Goal: Browse casually

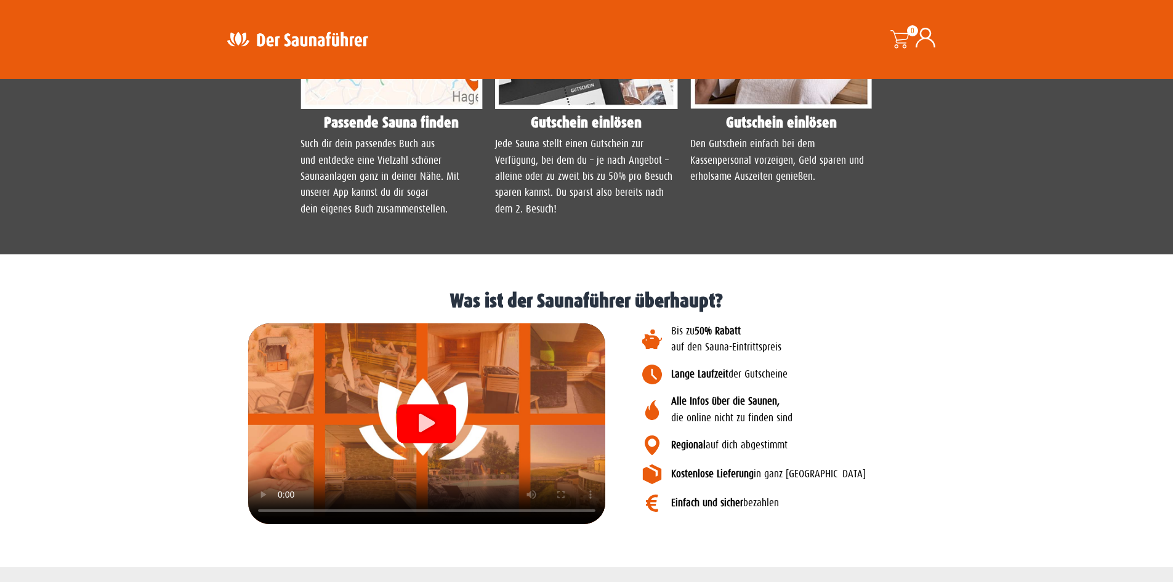
scroll to position [1232, 0]
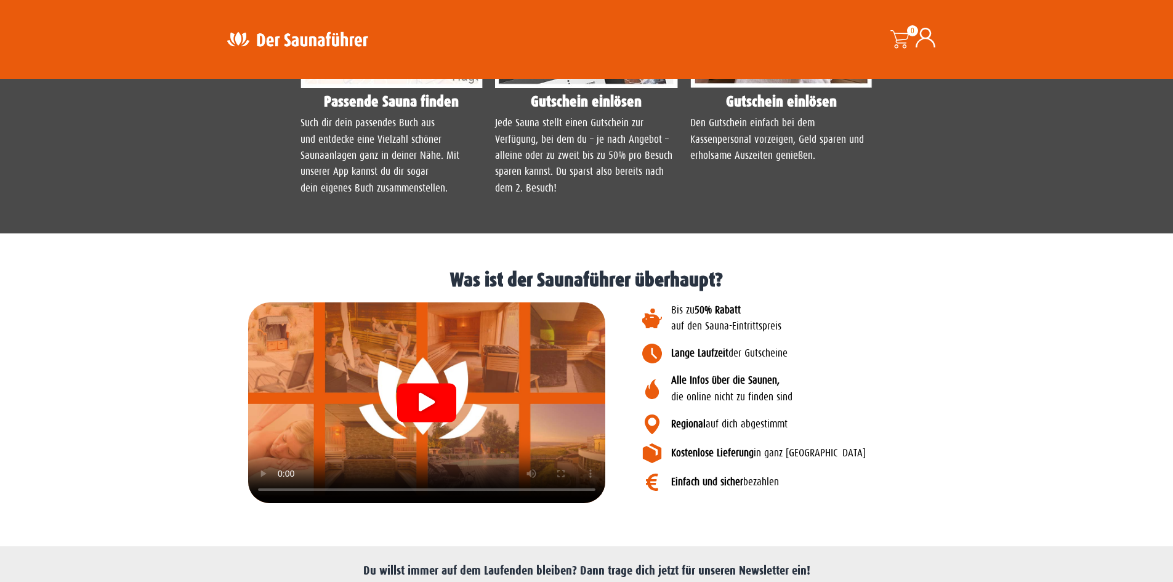
click at [344, 355] on div at bounding box center [426, 402] width 357 height 201
click at [342, 347] on video at bounding box center [426, 402] width 357 height 201
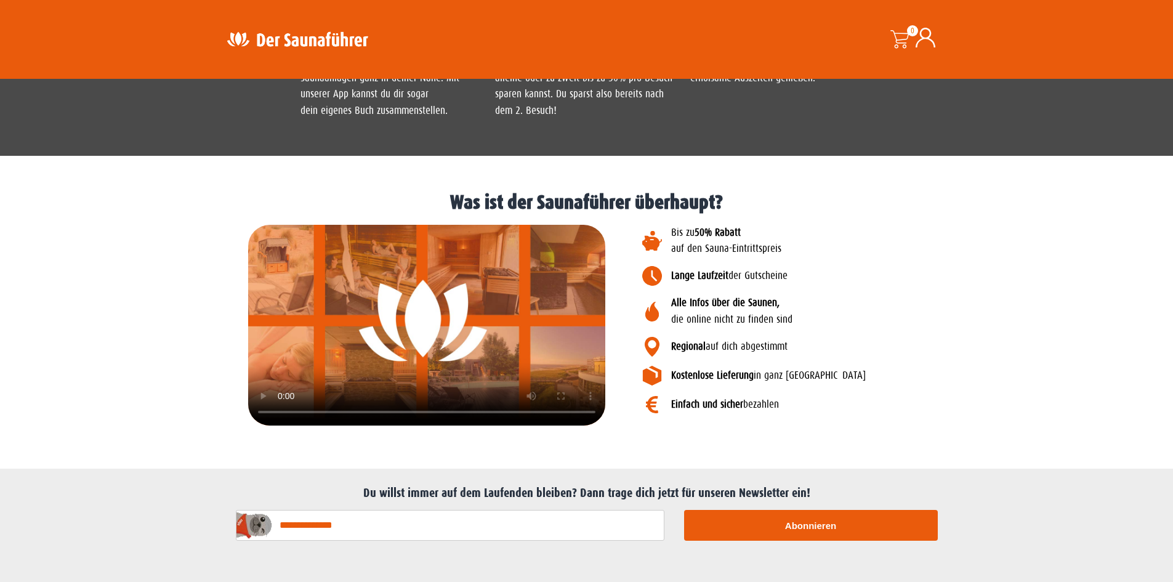
scroll to position [1402, 0]
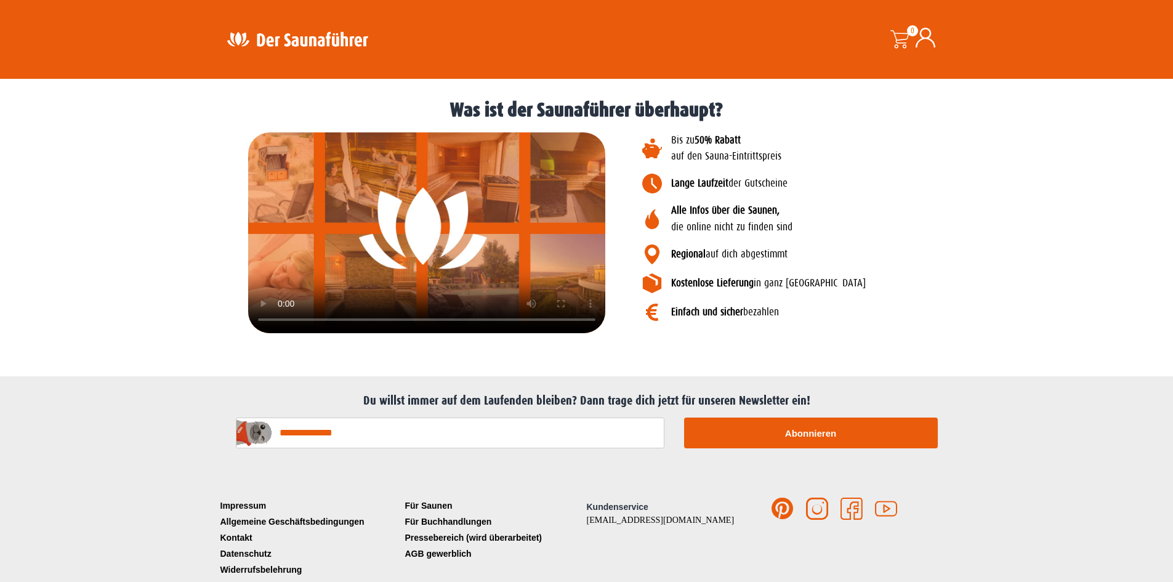
click at [498, 137] on video at bounding box center [426, 232] width 357 height 201
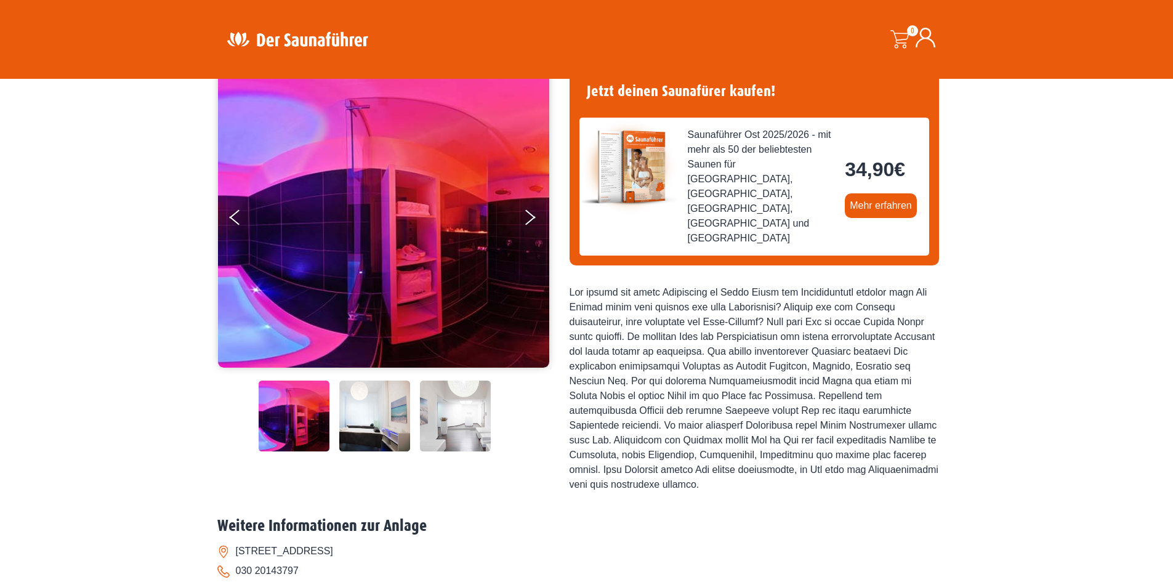
scroll to position [0, 0]
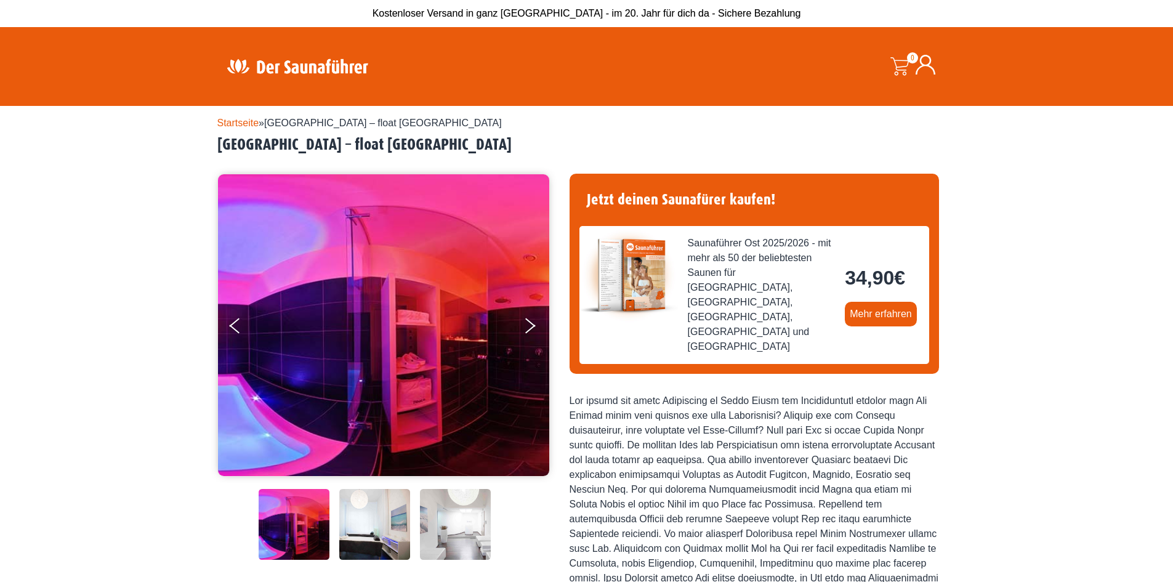
click at [251, 124] on link "Startseite" at bounding box center [238, 123] width 42 height 10
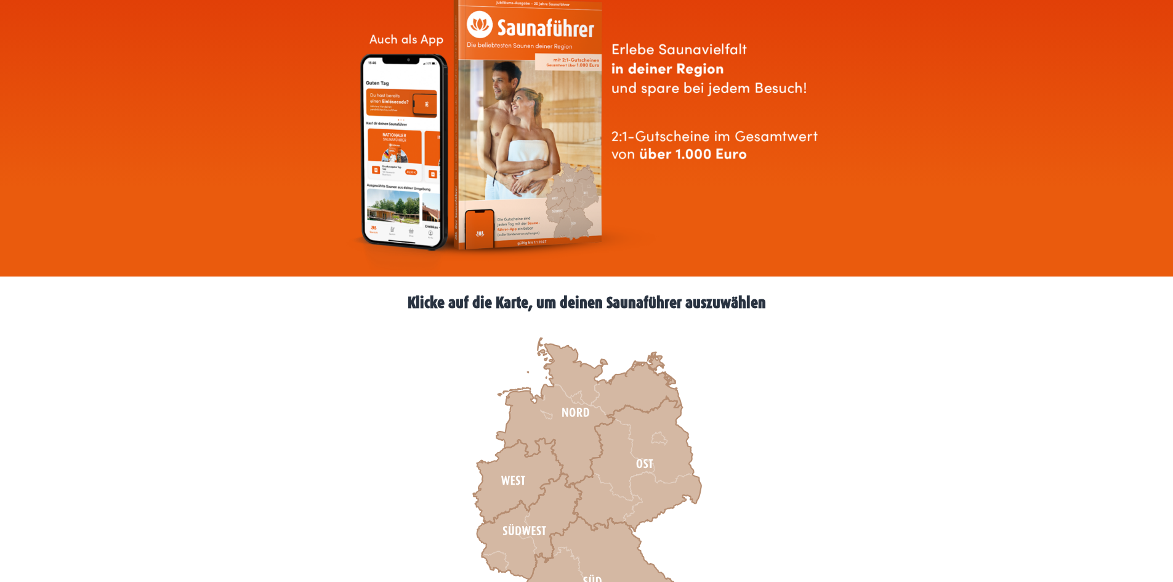
scroll to position [246, 0]
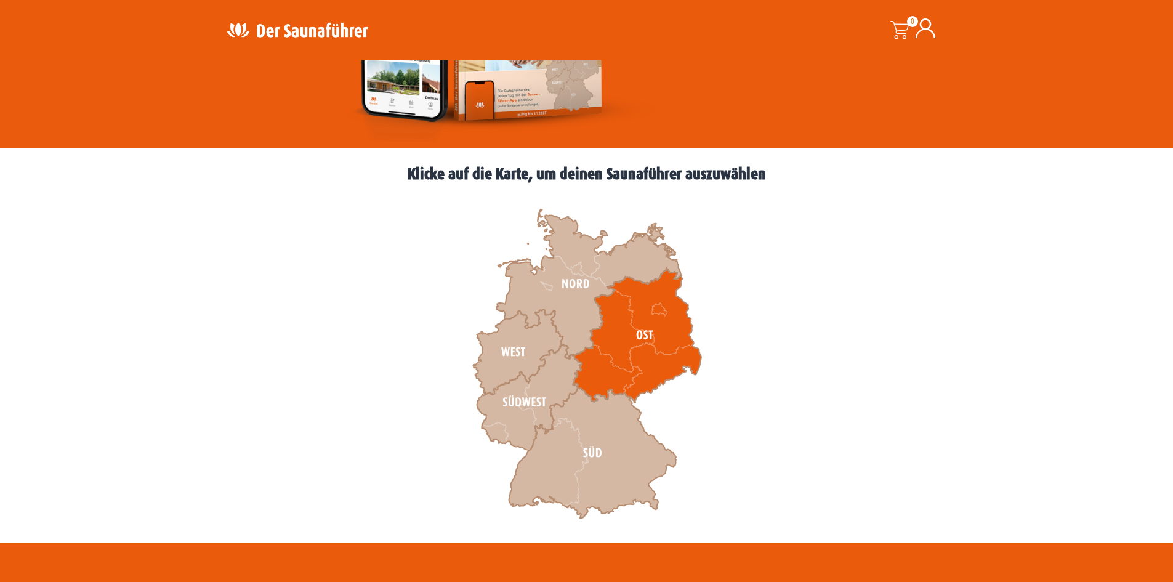
click at [653, 333] on icon at bounding box center [637, 335] width 128 height 135
